Goal: Navigation & Orientation: Find specific page/section

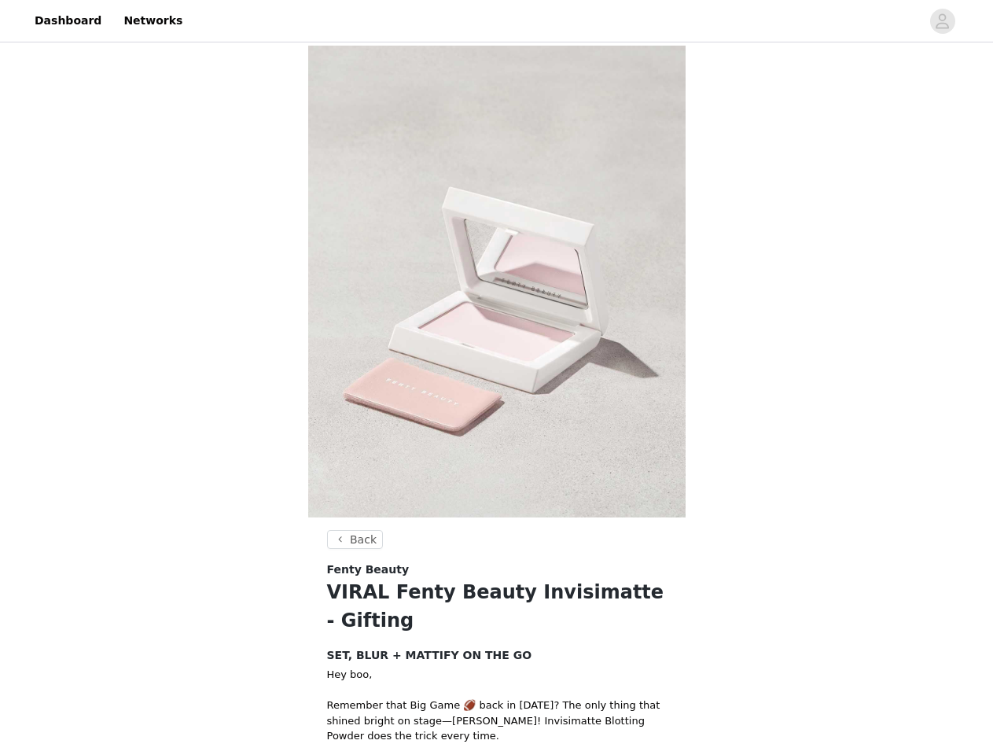
click at [496, 377] on img at bounding box center [496, 282] width 377 height 472
click at [496, 21] on div at bounding box center [556, 20] width 729 height 35
click at [942, 21] on icon "avatar" at bounding box center [942, 21] width 15 height 25
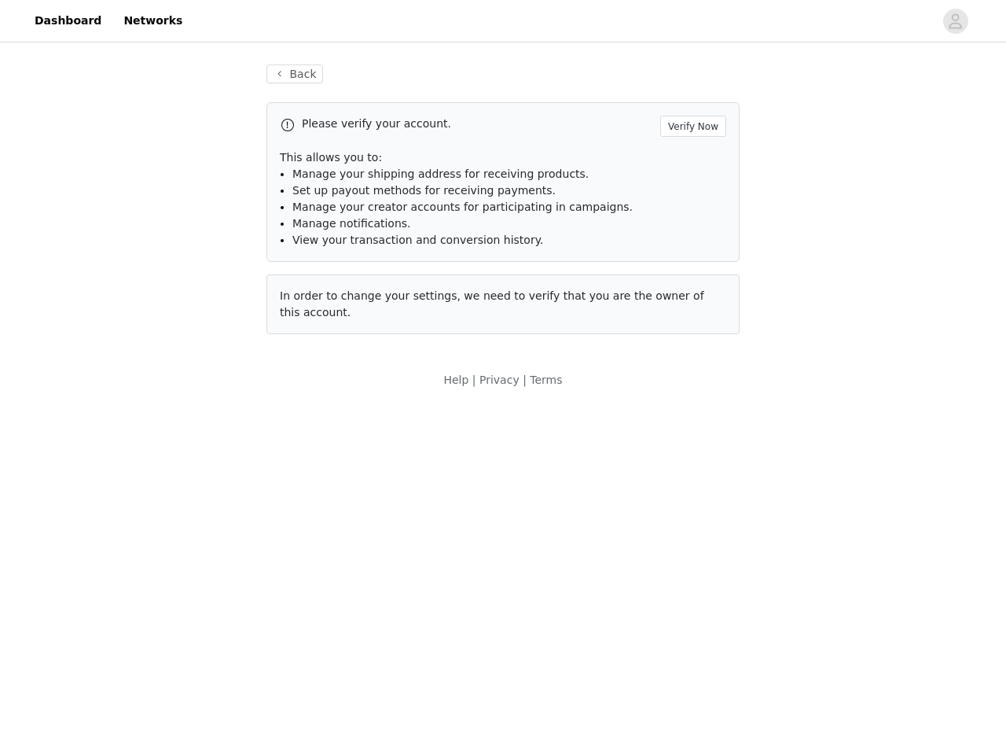
click at [353, 539] on body "Dashboard Networks Back Please verify your account. Verify Now This allows you …" at bounding box center [503, 377] width 1006 height 755
